Goal: Information Seeking & Learning: Learn about a topic

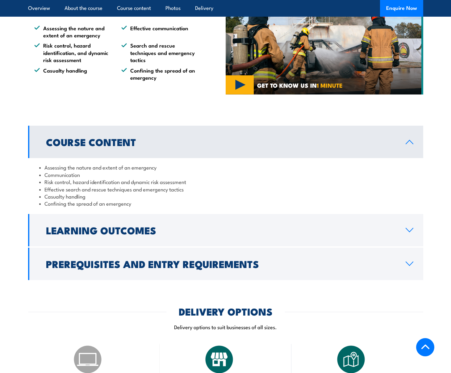
scroll to position [463, 0]
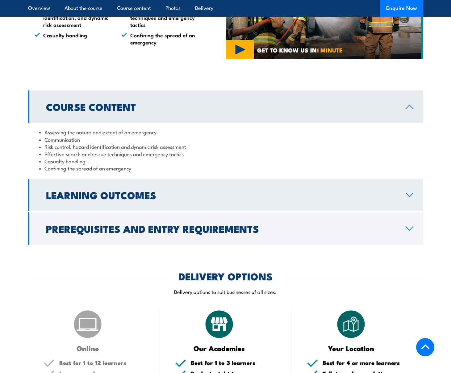
click at [207, 192] on h2 "Learning Outcomes" at bounding box center [221, 194] width 350 height 9
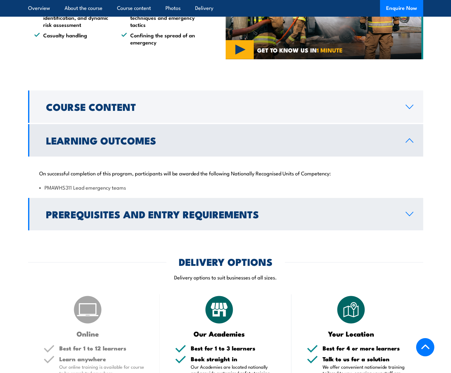
click at [209, 218] on h2 "Prerequisites and Entry Requirements" at bounding box center [221, 214] width 350 height 9
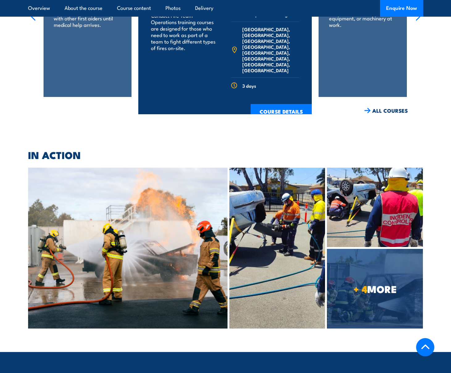
scroll to position [1065, 0]
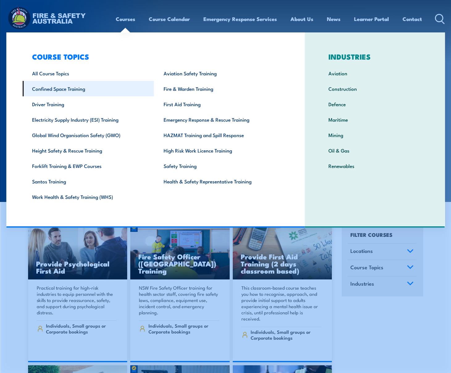
click at [47, 86] on link "Confined Space Training" at bounding box center [88, 88] width 131 height 15
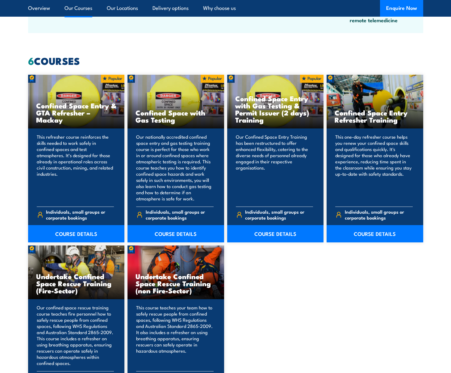
scroll to position [449, 0]
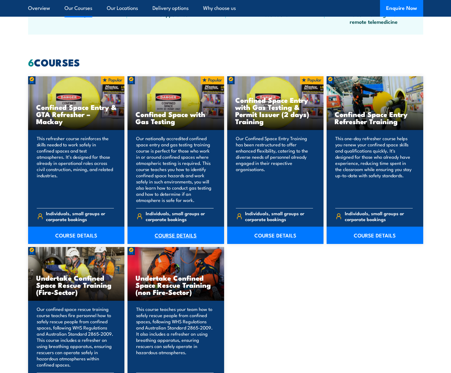
click at [185, 237] on link "COURSE DETAILS" at bounding box center [175, 235] width 97 height 17
